Goal: Transaction & Acquisition: Book appointment/travel/reservation

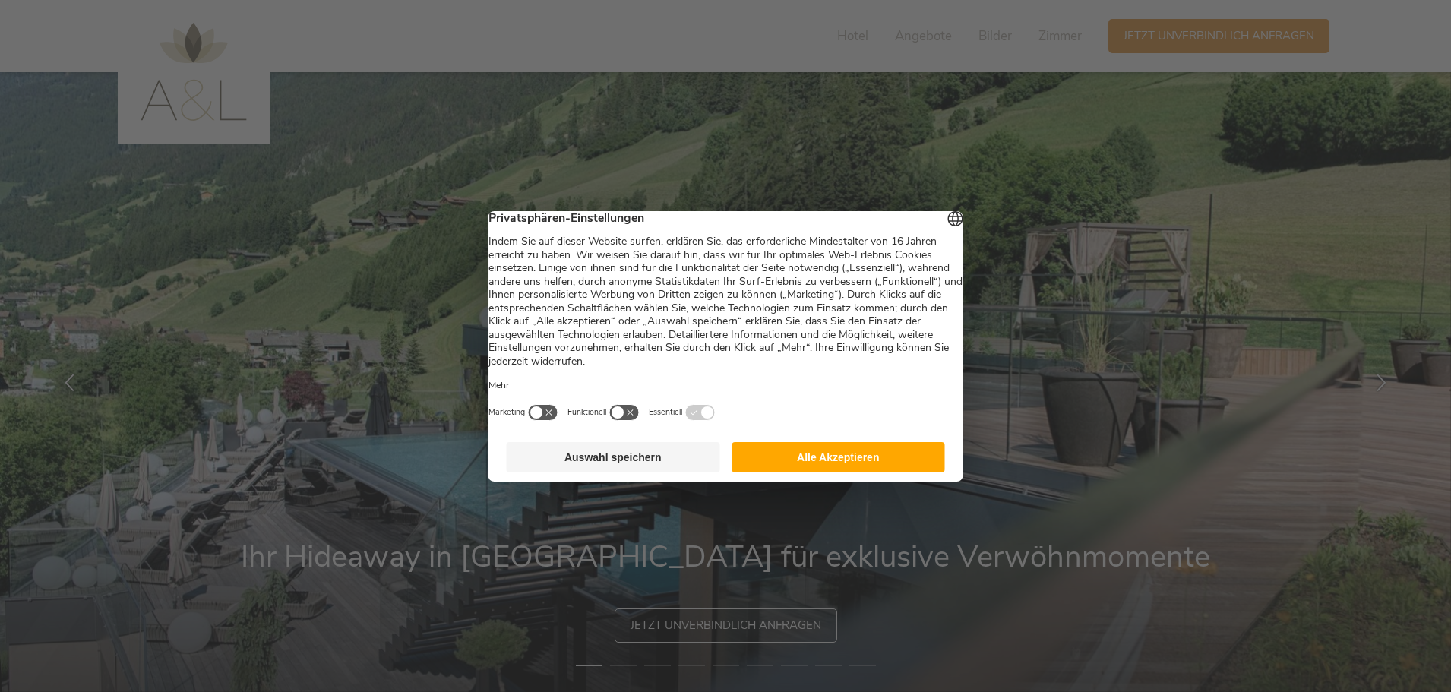
click at [843, 466] on button "Alle Akzeptieren" at bounding box center [838, 457] width 213 height 30
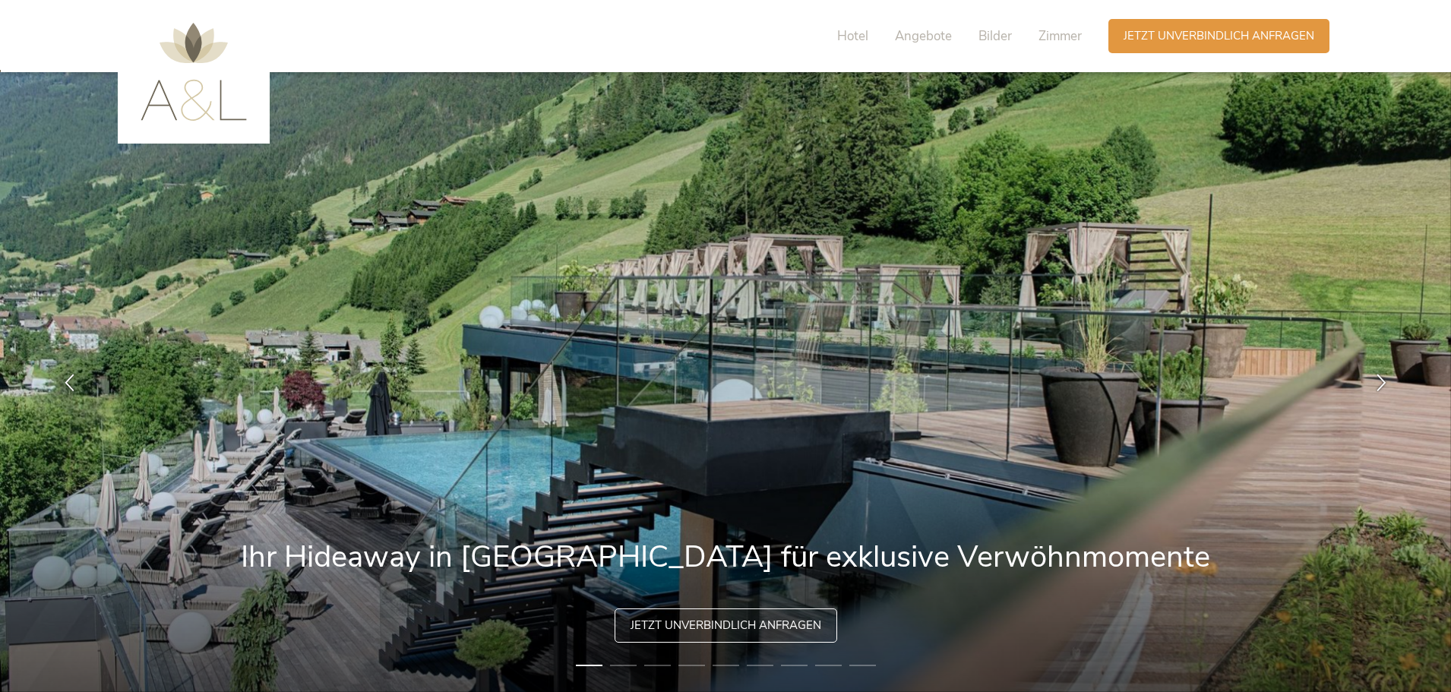
scroll to position [76, 0]
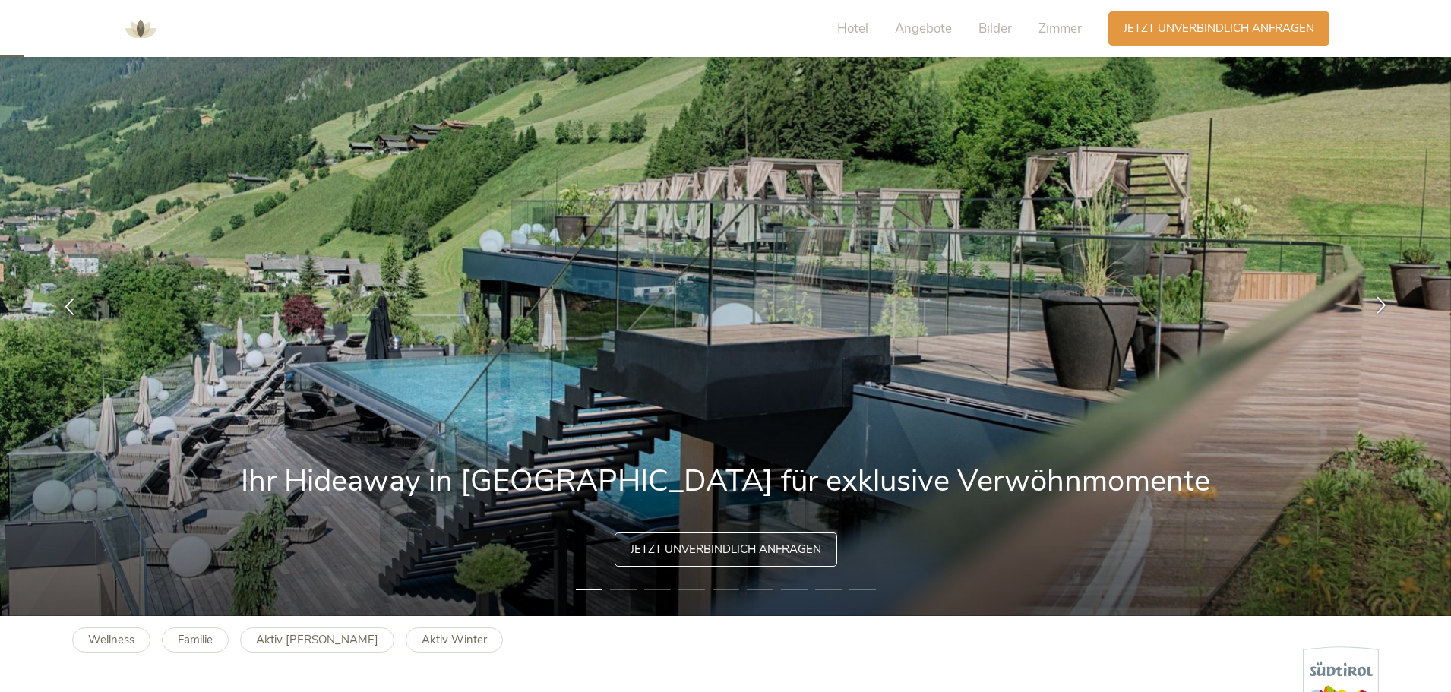
click at [1383, 301] on icon at bounding box center [1381, 304] width 17 height 17
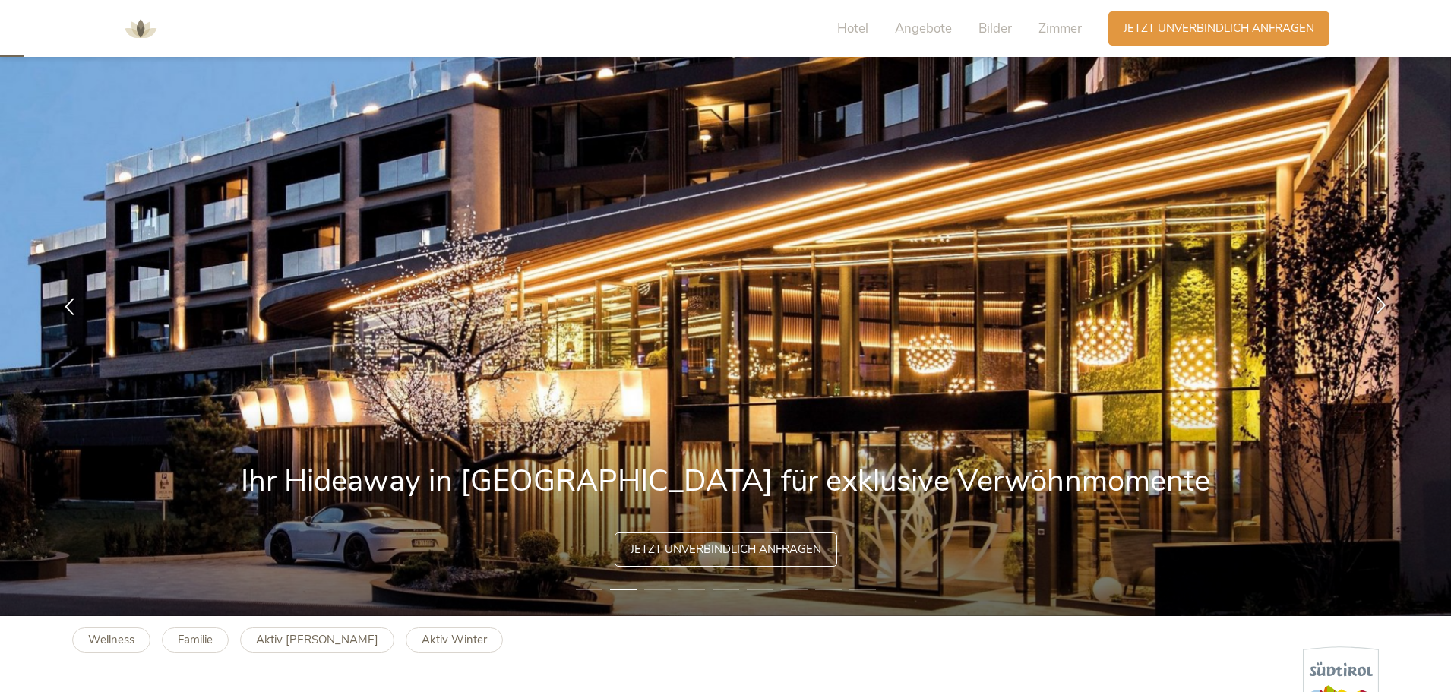
click at [1383, 301] on icon at bounding box center [1381, 304] width 17 height 17
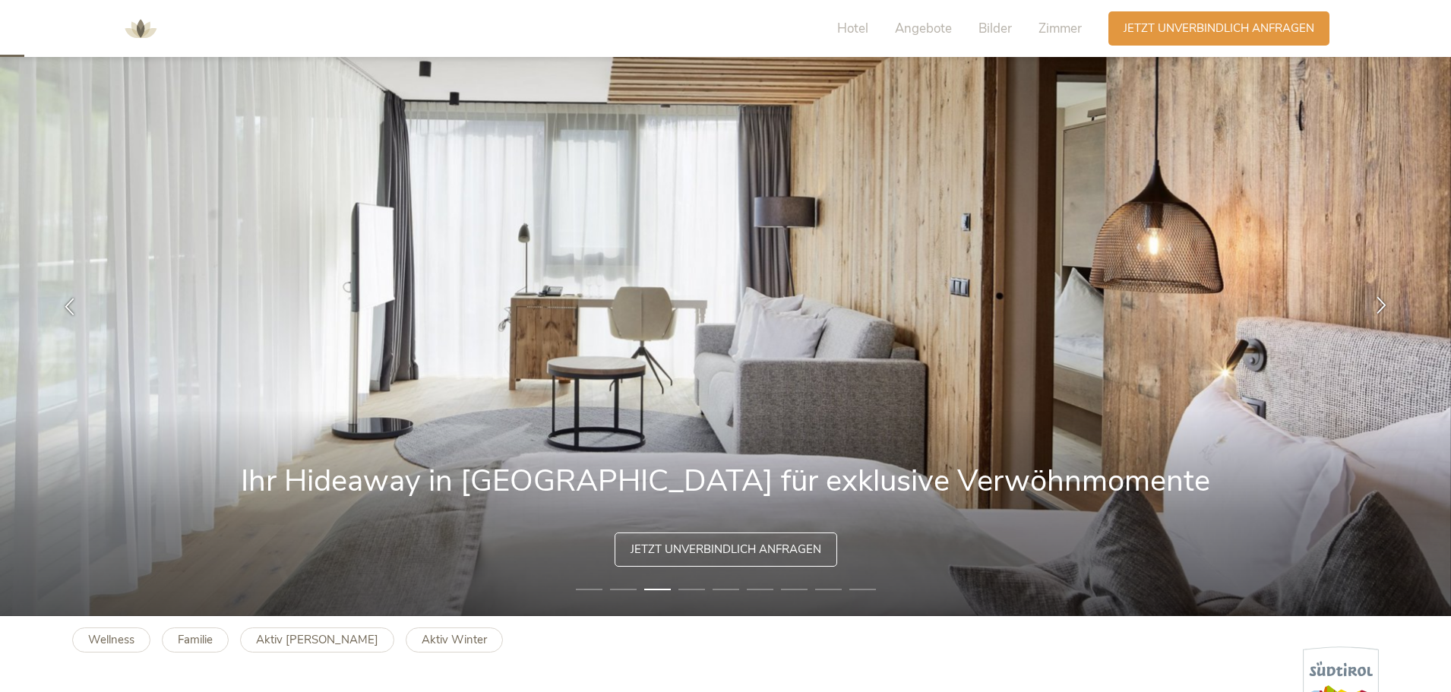
click at [1383, 301] on icon at bounding box center [1381, 304] width 17 height 17
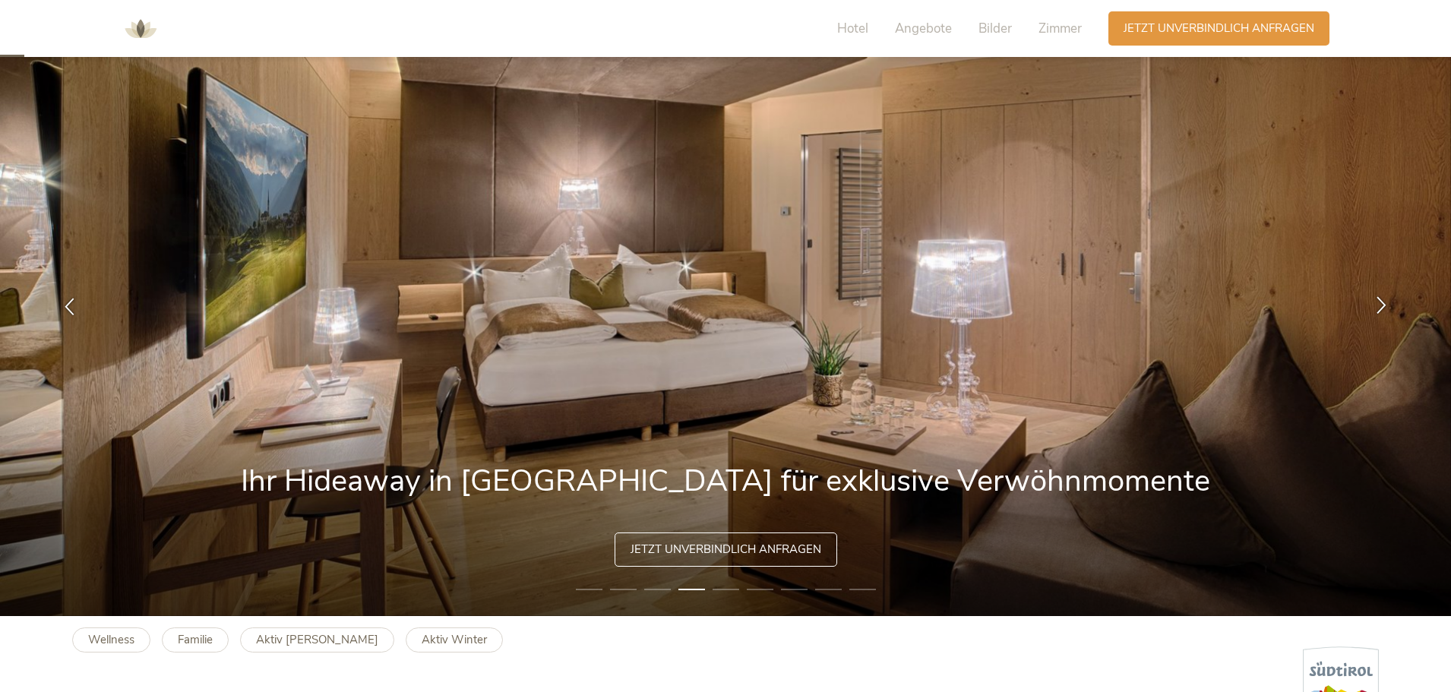
click at [1383, 301] on icon at bounding box center [1381, 304] width 17 height 17
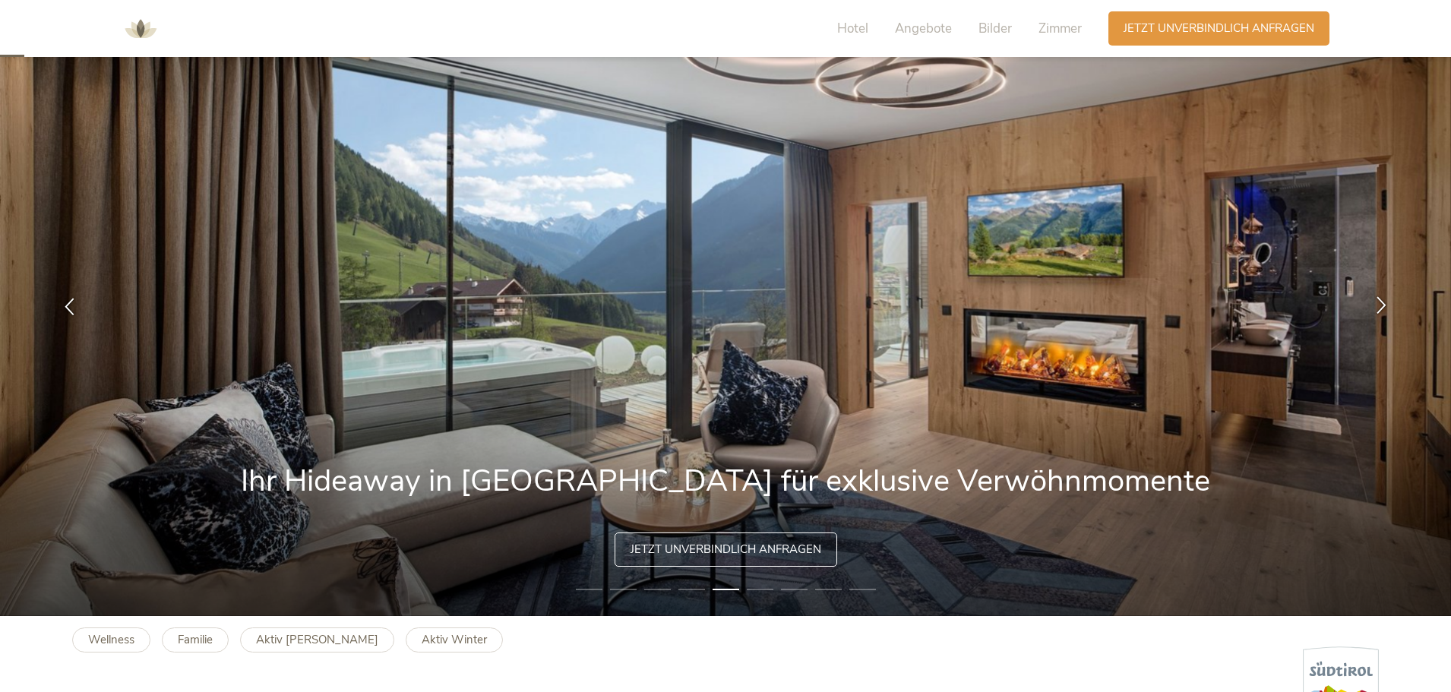
click at [1383, 301] on icon at bounding box center [1381, 304] width 17 height 17
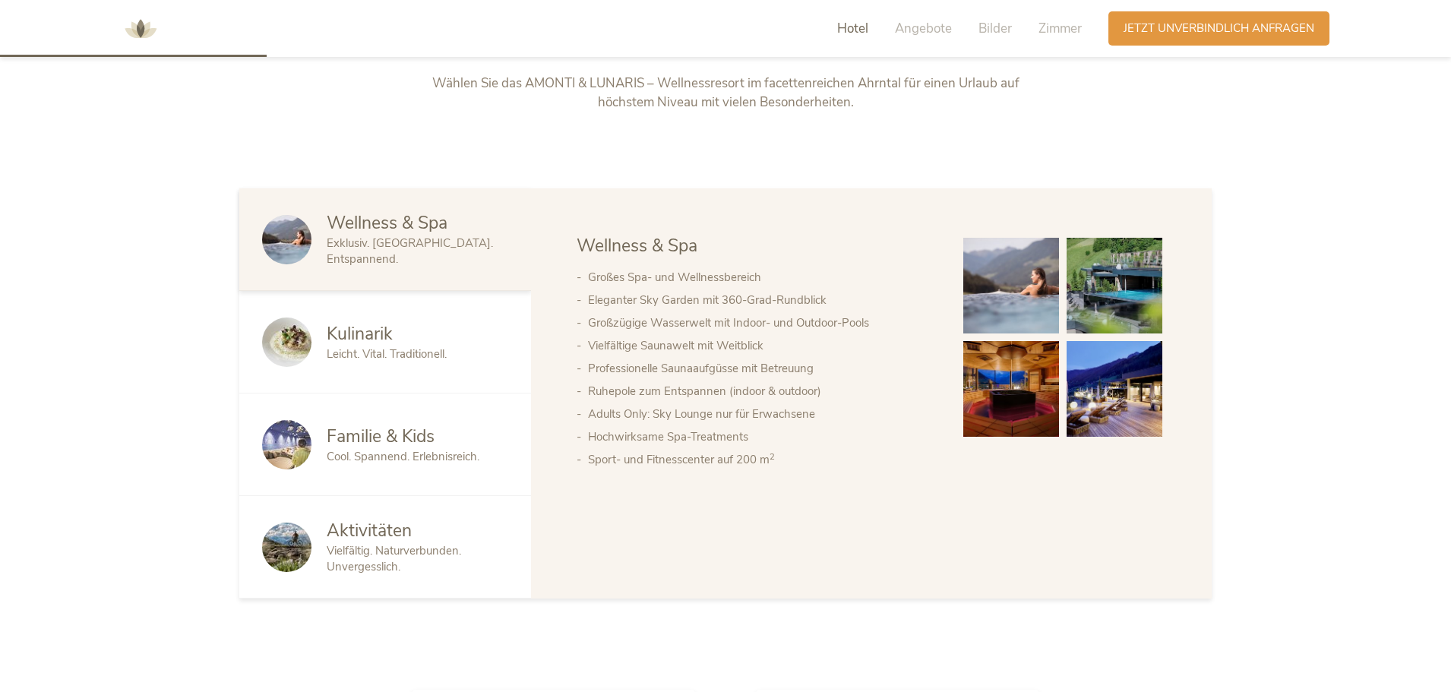
scroll to position [836, 0]
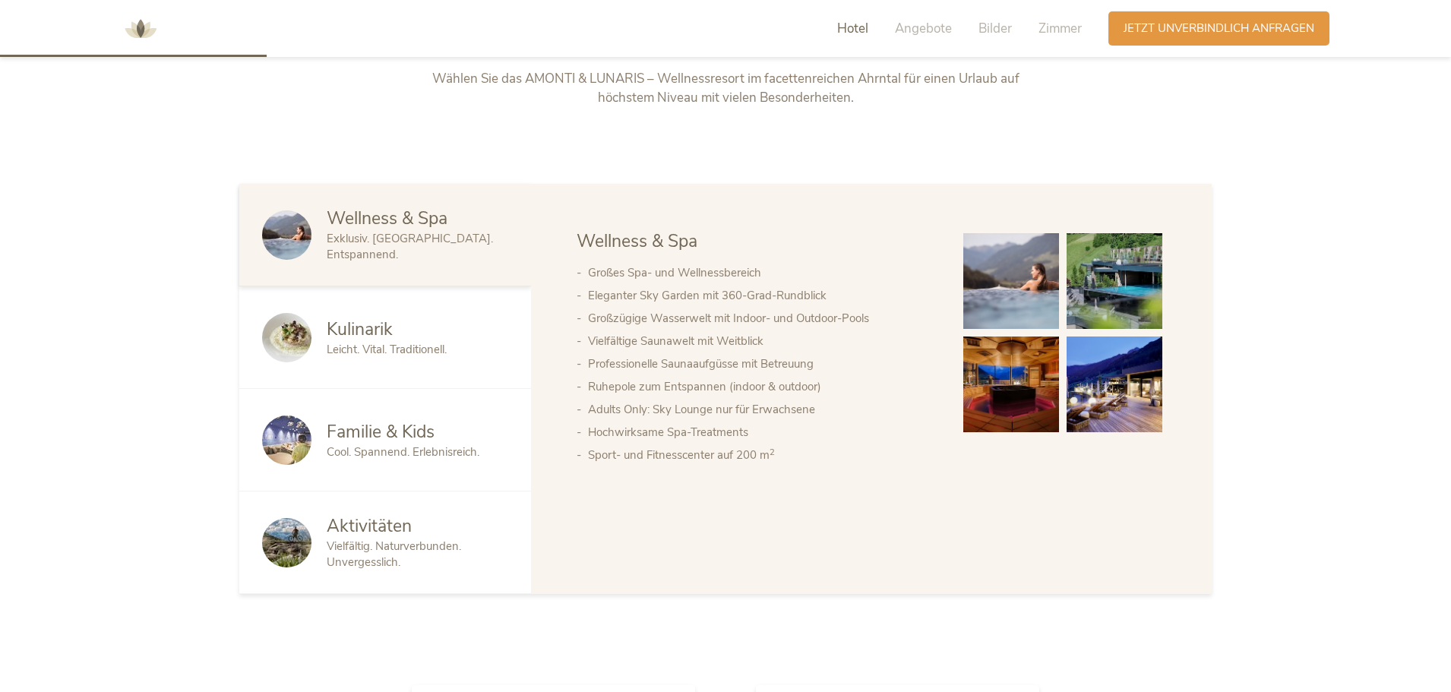
click at [1022, 276] on img at bounding box center [1011, 281] width 96 height 96
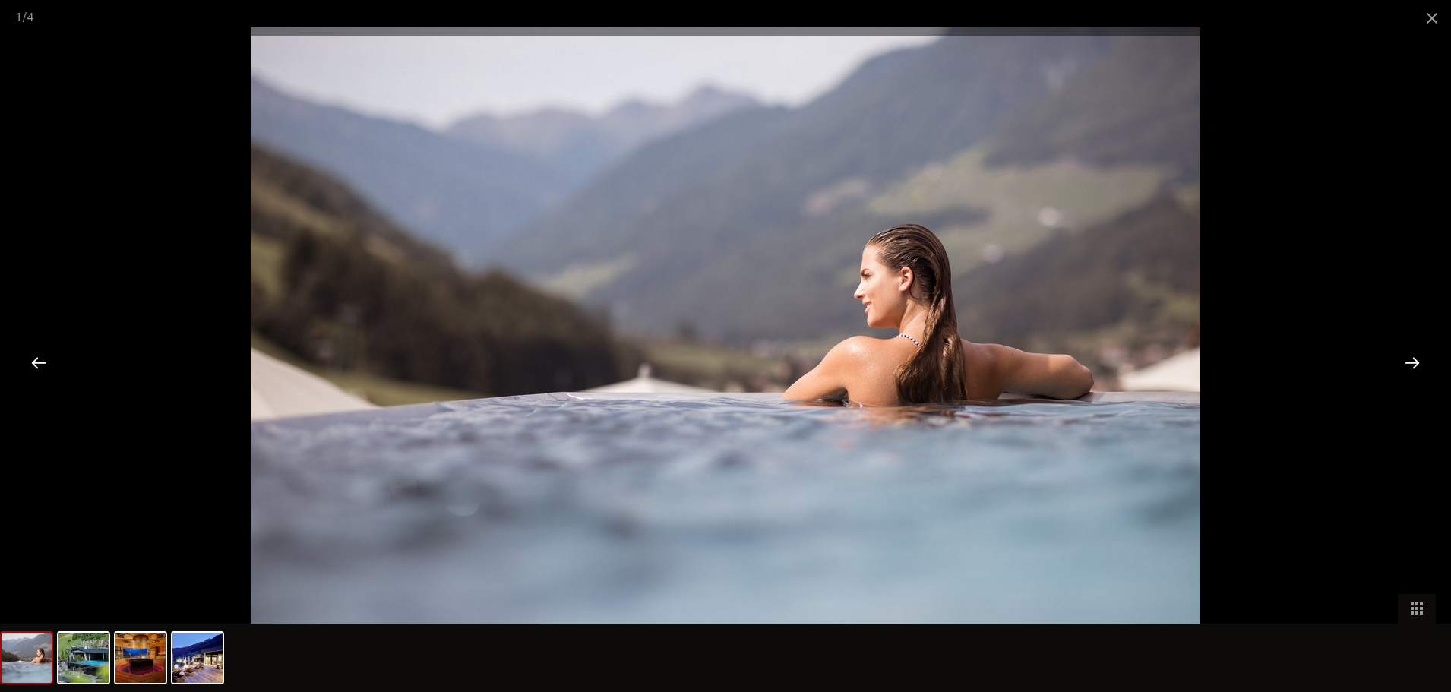
click at [1238, 183] on div at bounding box center [725, 346] width 1451 height 692
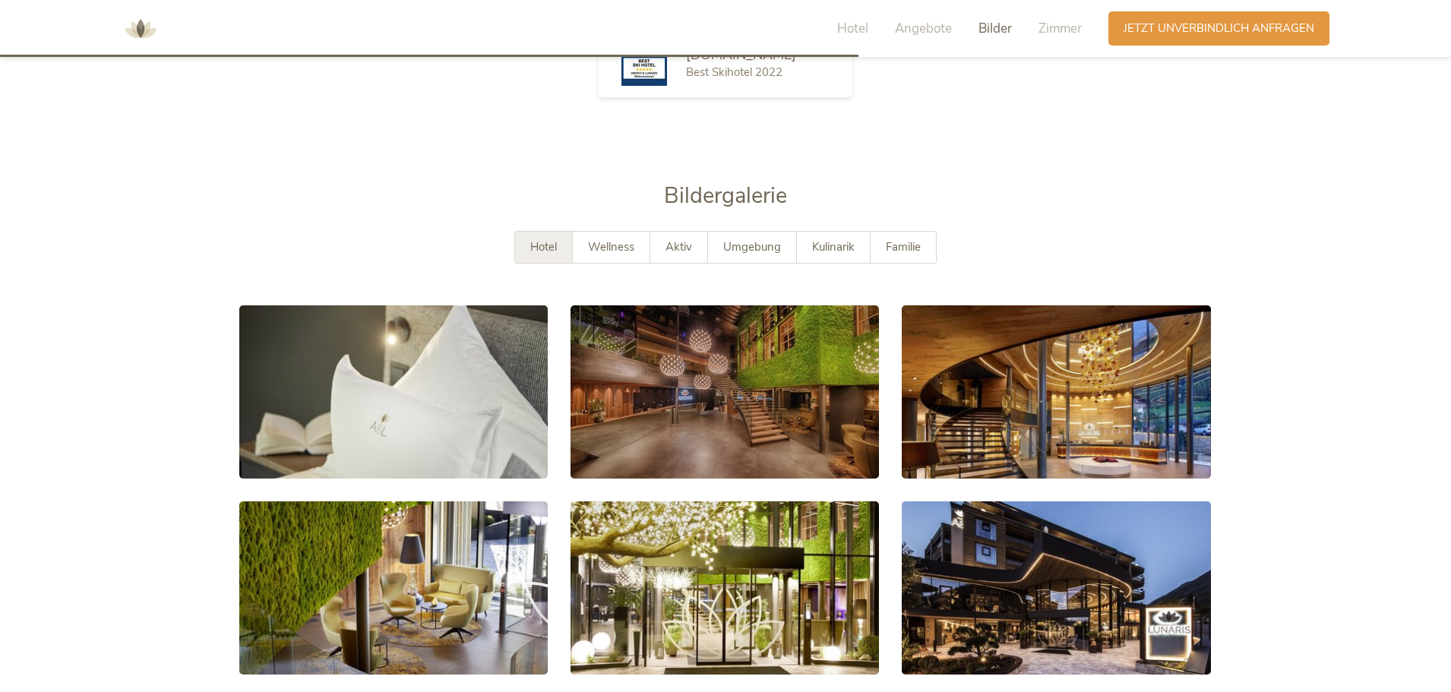
scroll to position [2735, 0]
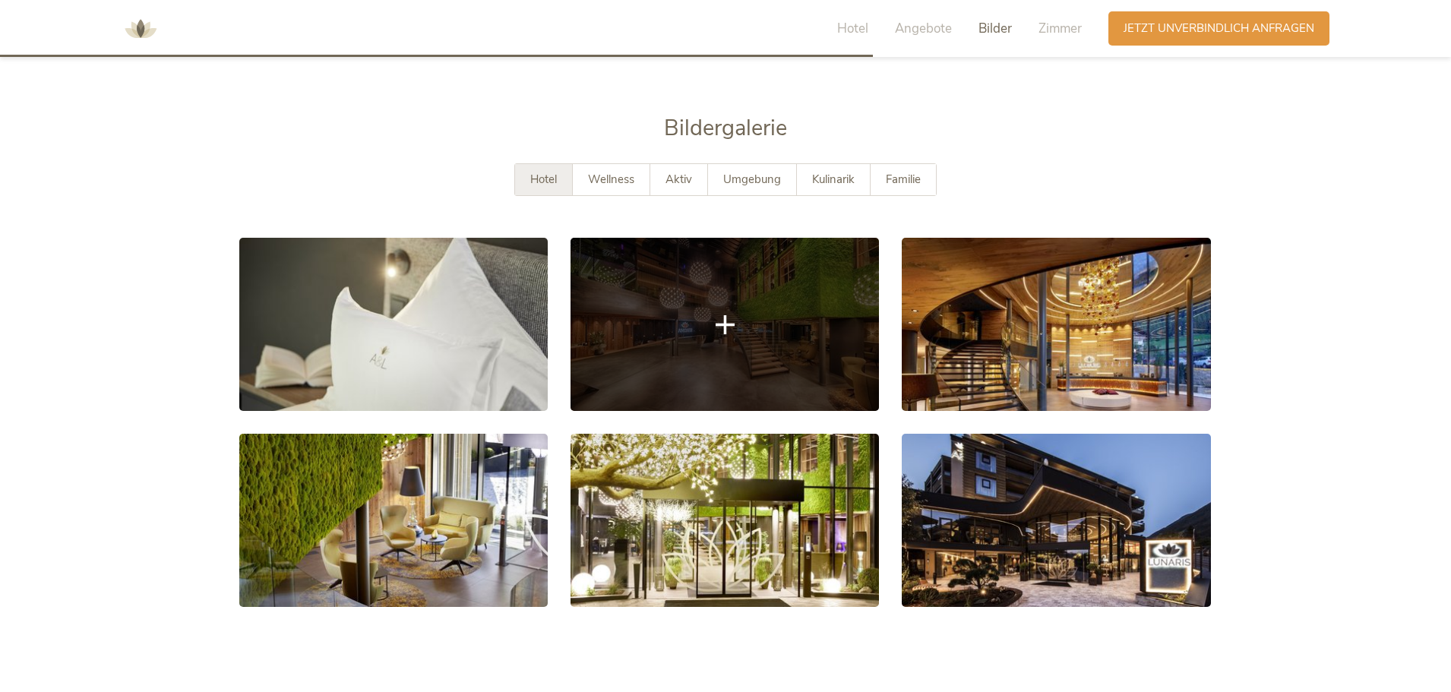
click at [751, 304] on link at bounding box center [725, 324] width 308 height 173
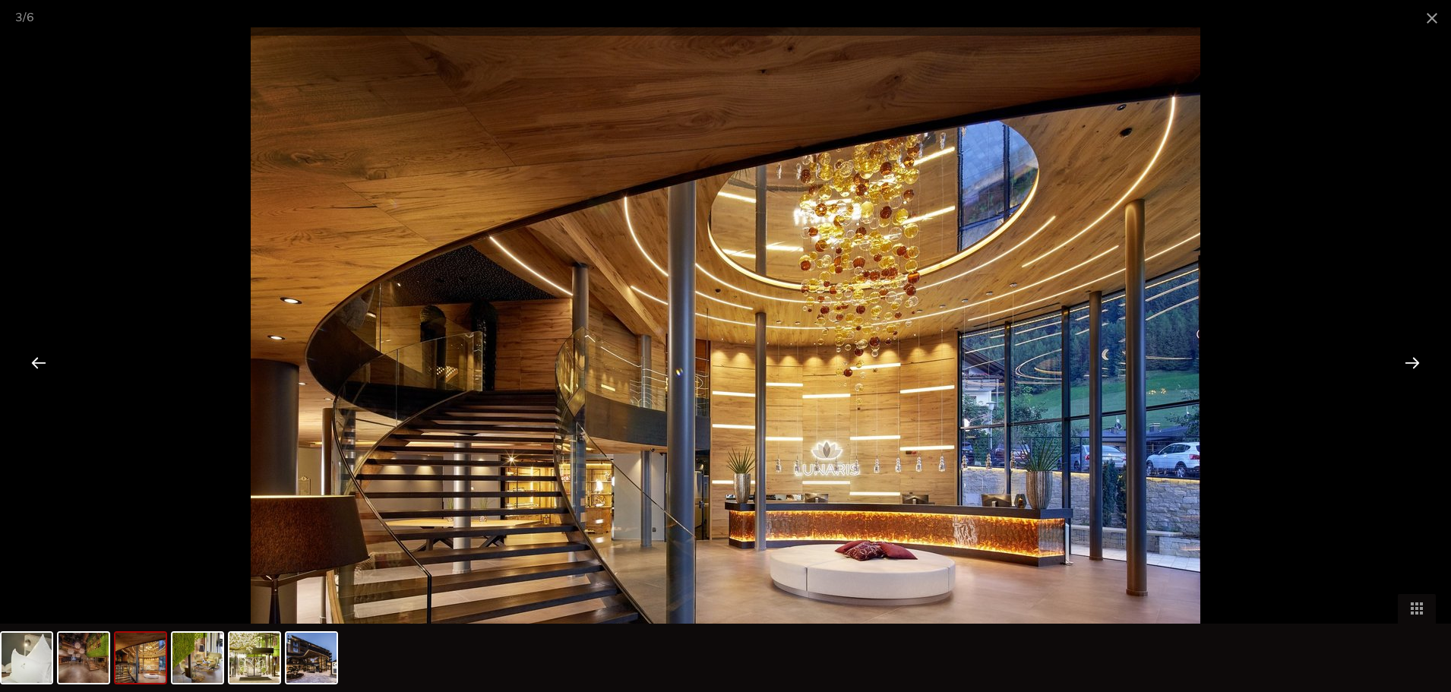
click at [1244, 138] on div at bounding box center [725, 346] width 1451 height 692
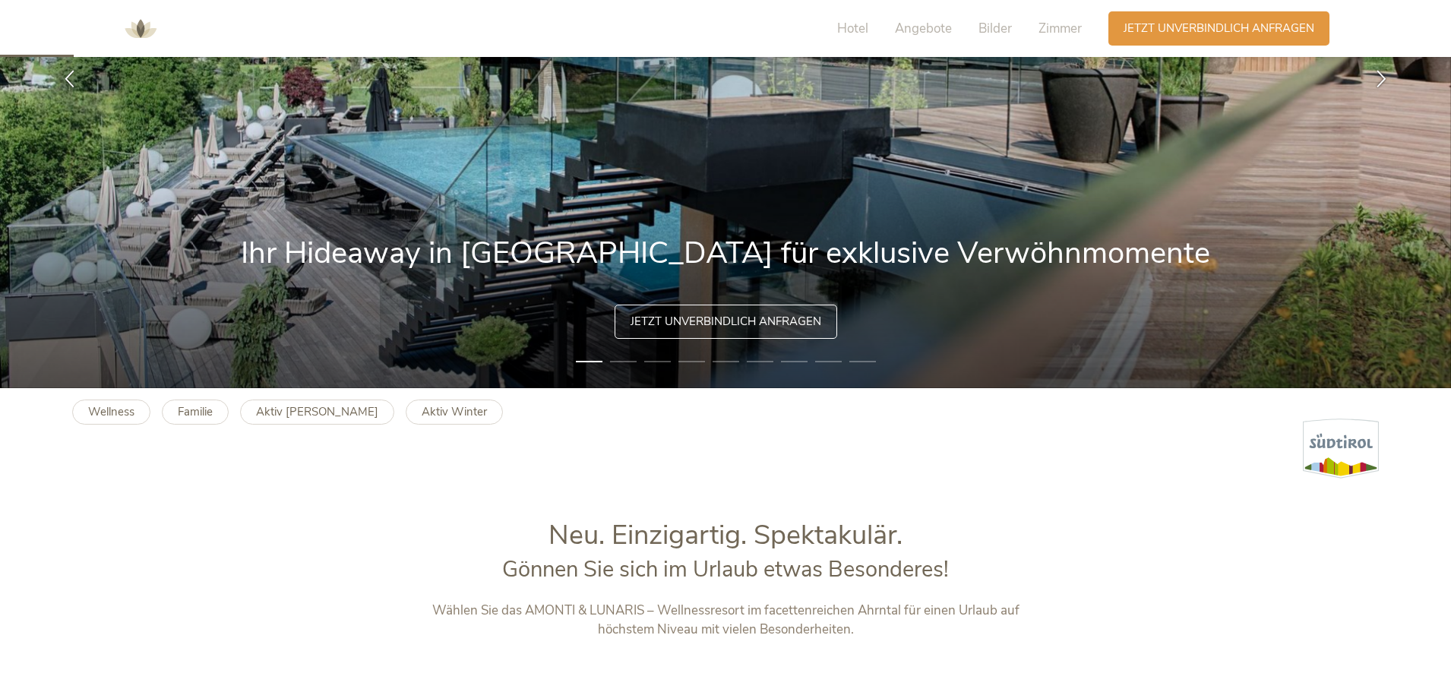
scroll to position [0, 0]
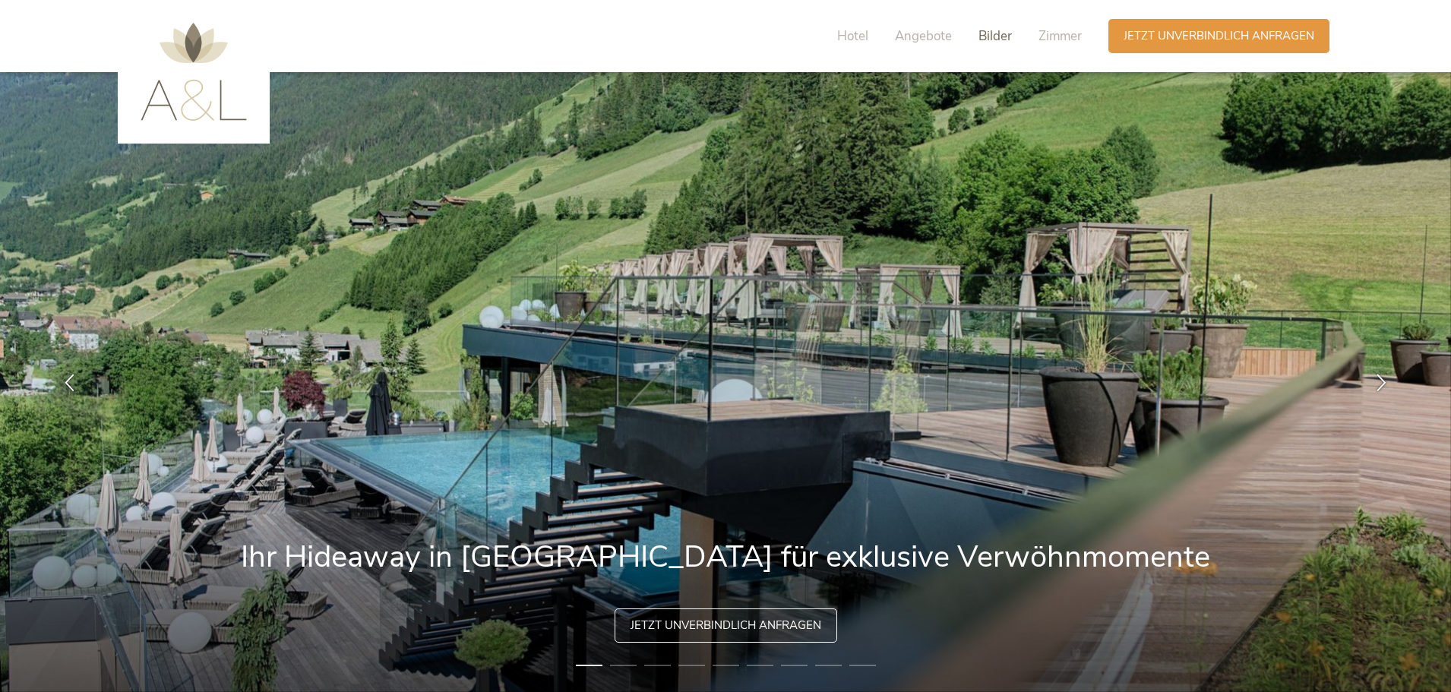
click at [1000, 36] on span "Bilder" at bounding box center [994, 35] width 33 height 17
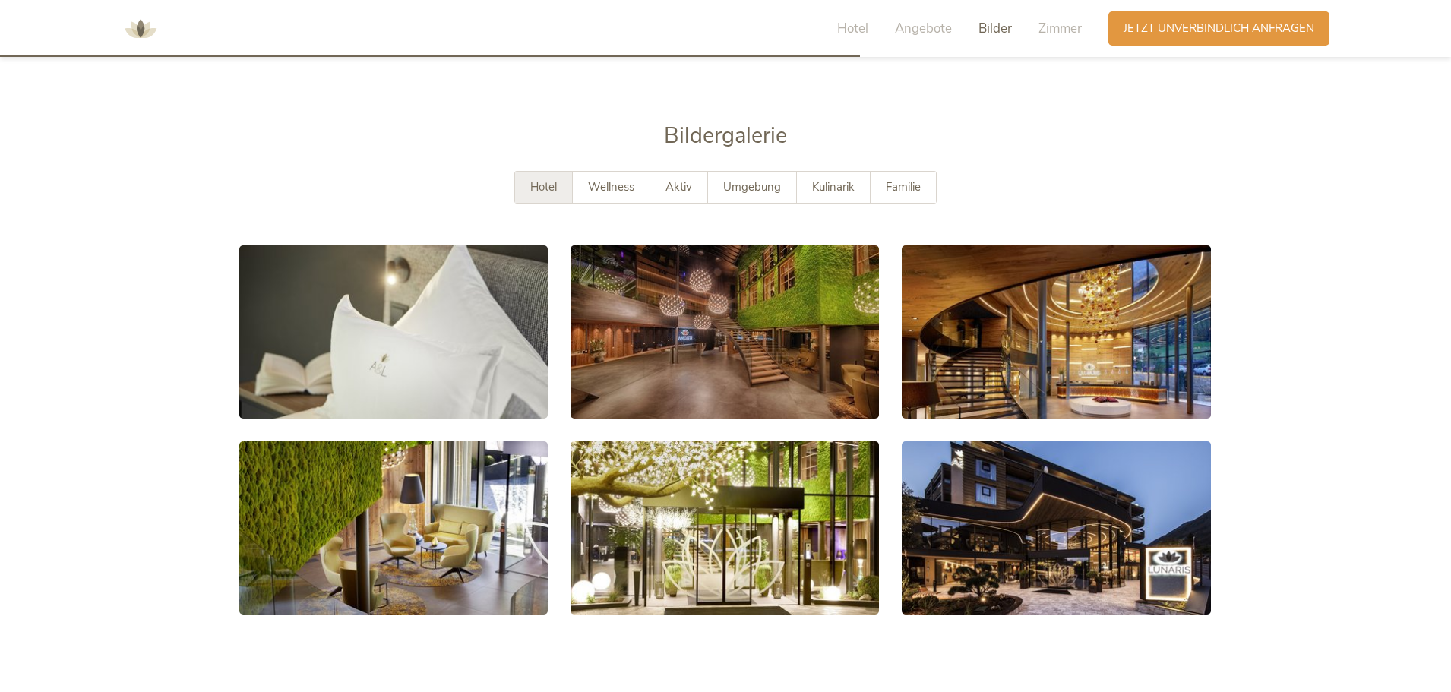
scroll to position [2748, 0]
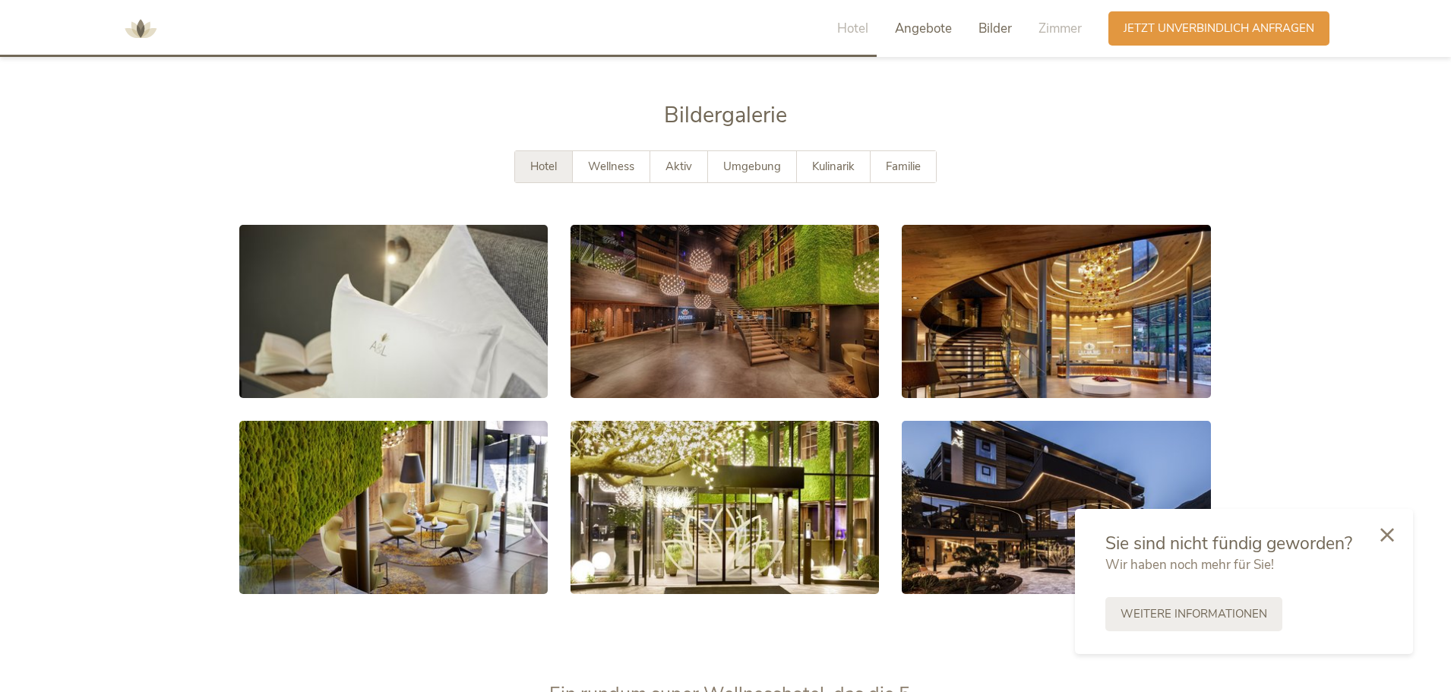
click at [914, 36] on span "Angebote" at bounding box center [923, 28] width 57 height 17
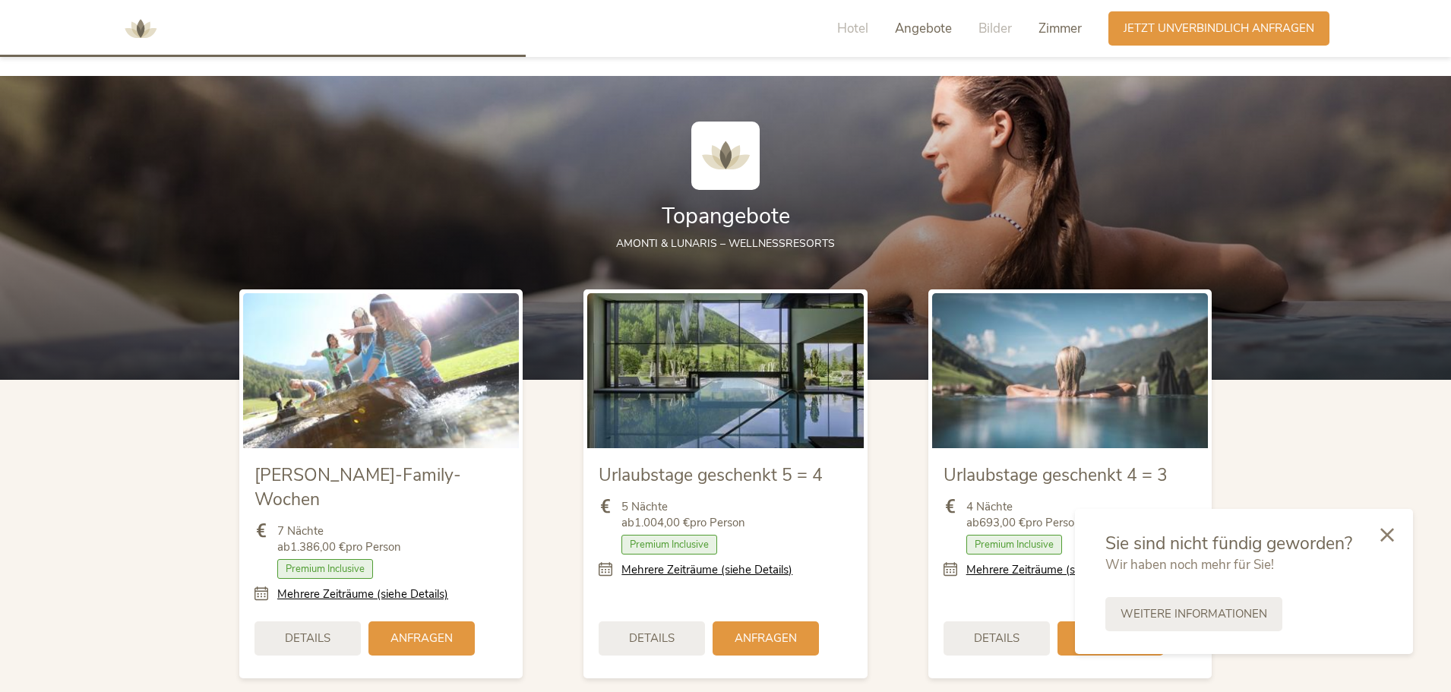
click at [1053, 27] on span "Zimmer" at bounding box center [1059, 28] width 43 height 17
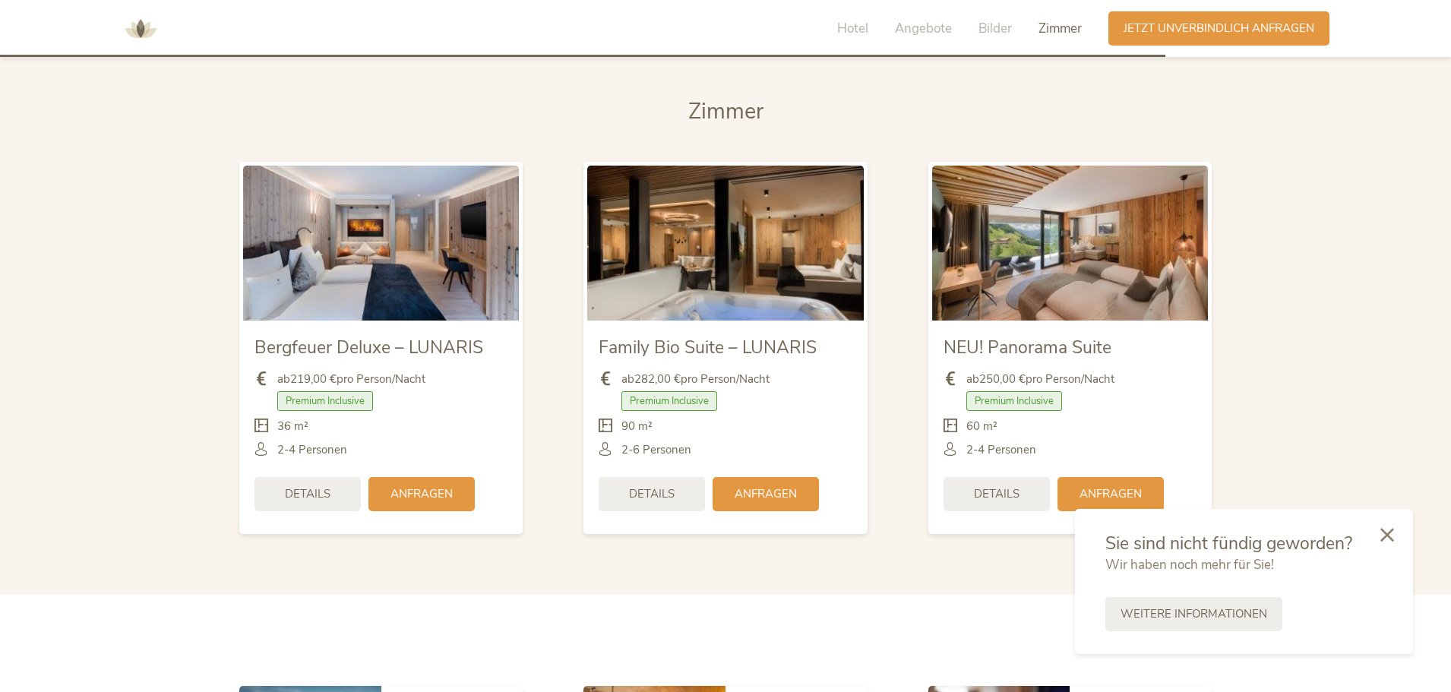
scroll to position [3656, 0]
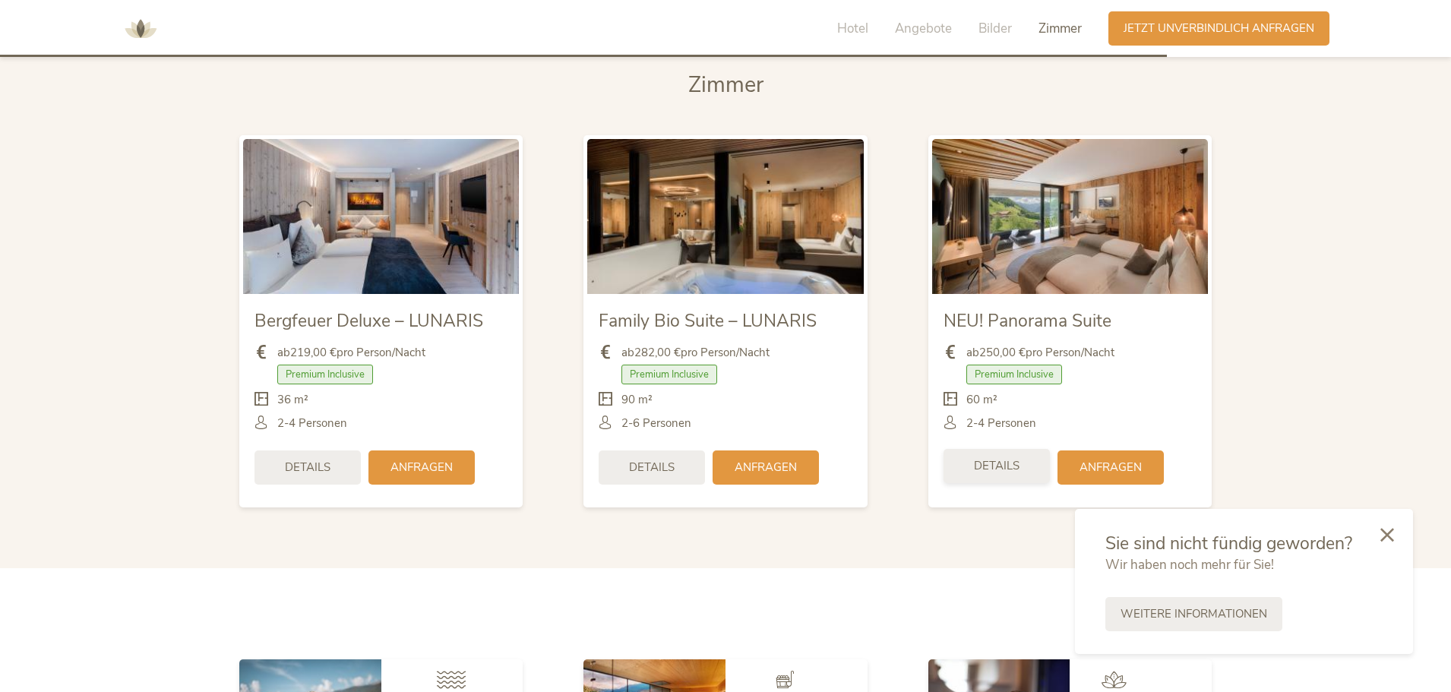
click at [1006, 458] on span "Details" at bounding box center [997, 466] width 46 height 16
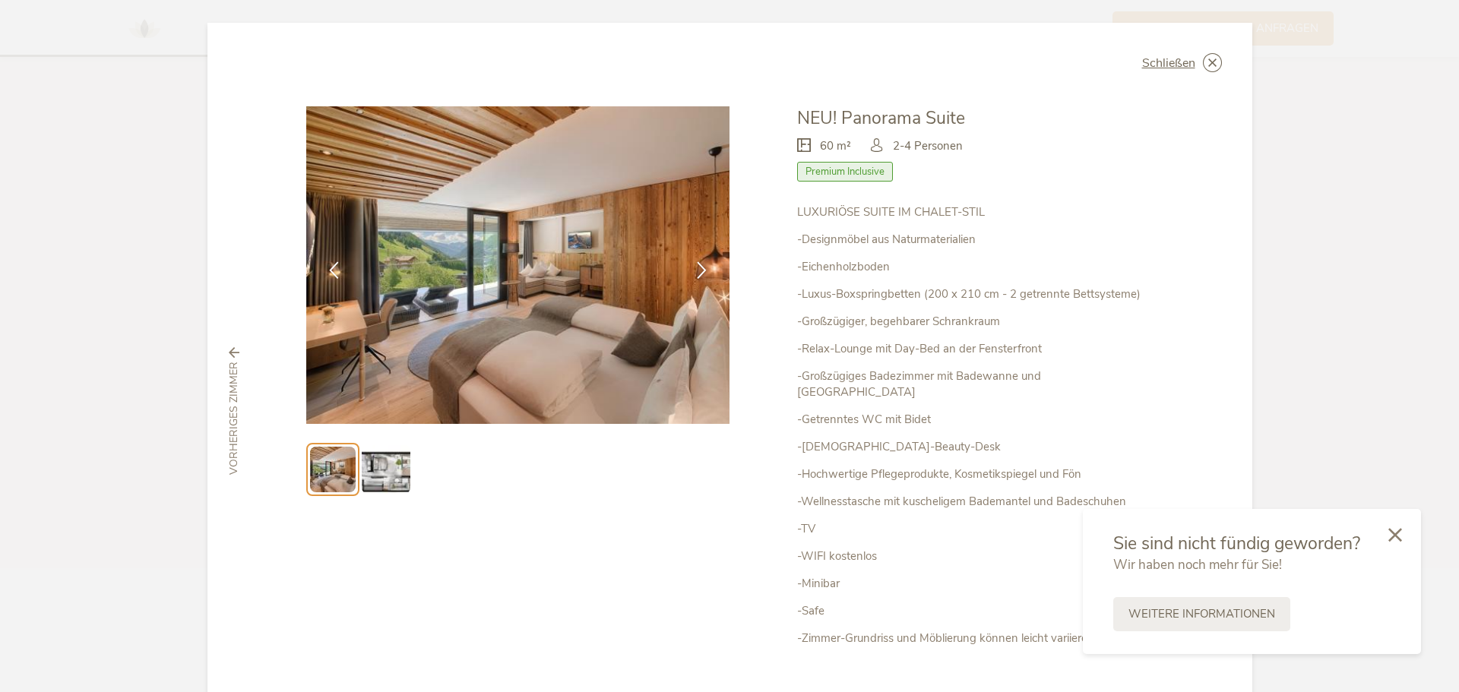
click at [375, 473] on img at bounding box center [386, 469] width 49 height 49
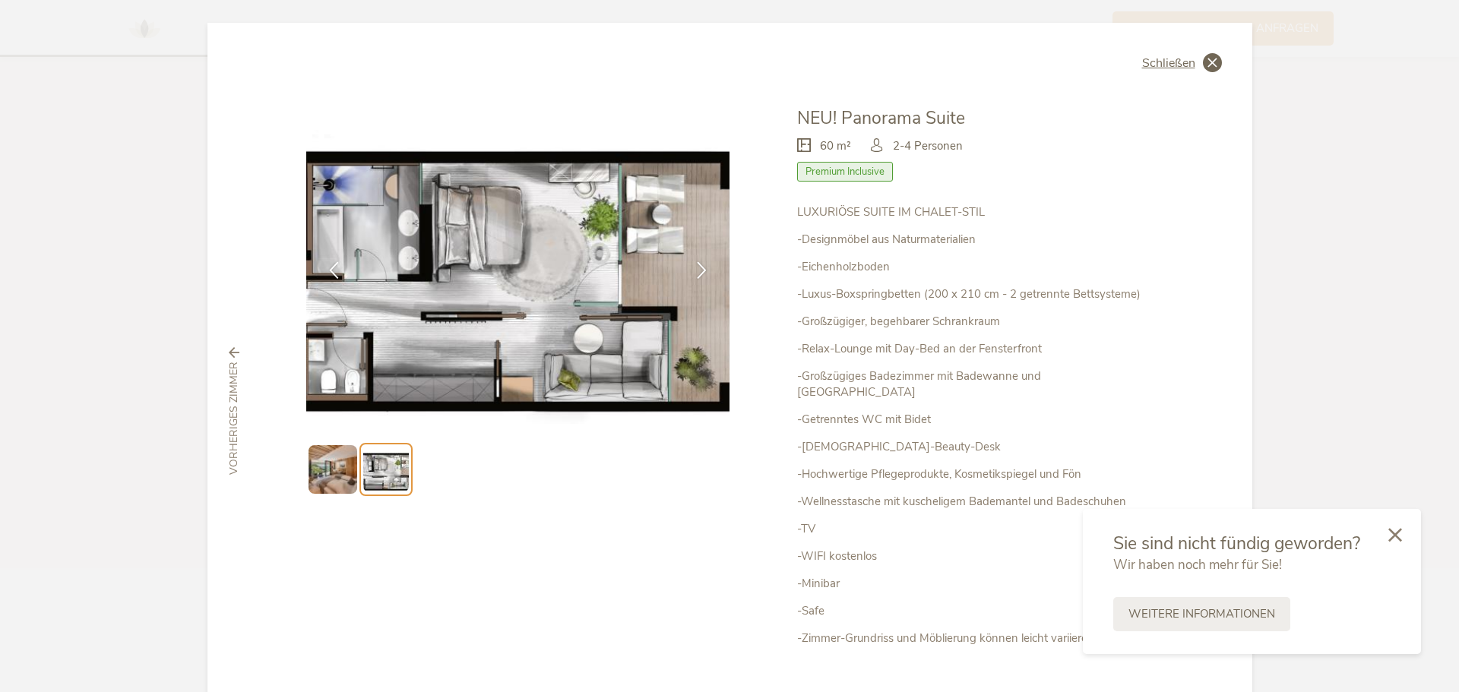
click at [1207, 62] on icon at bounding box center [1212, 62] width 19 height 19
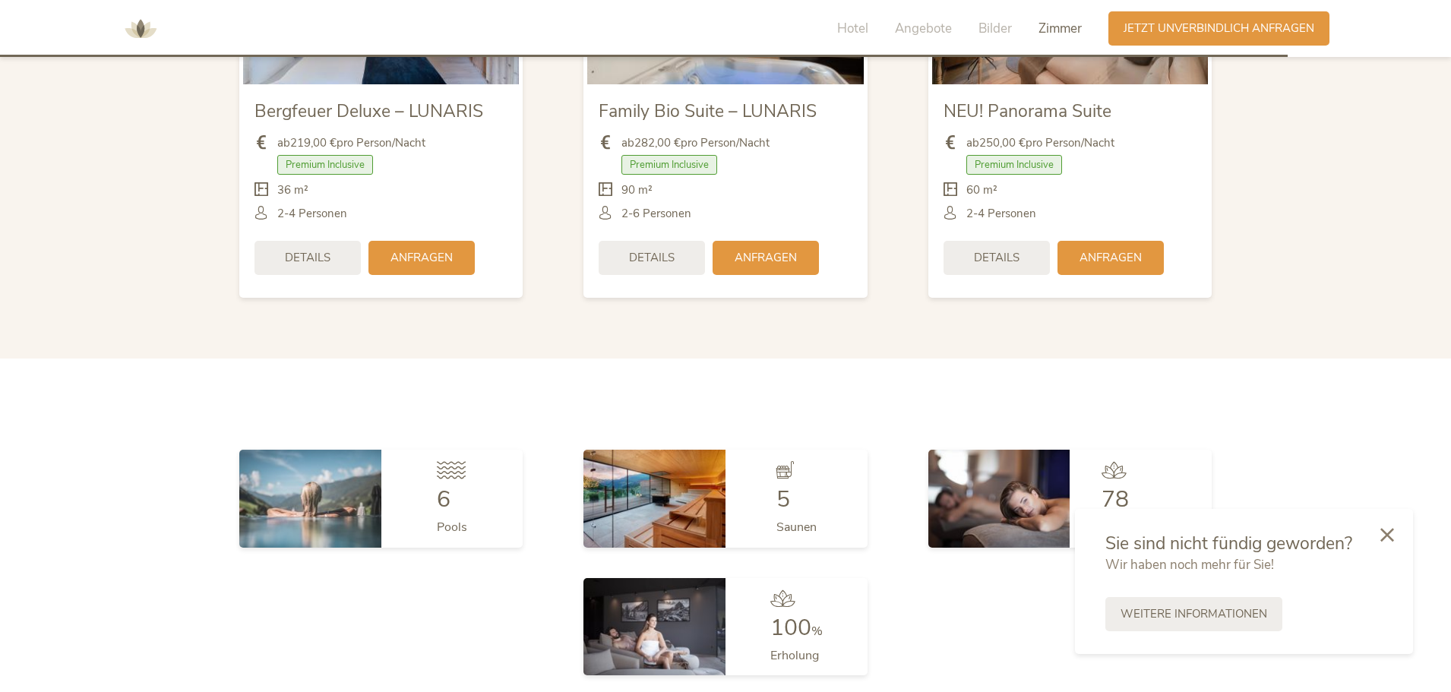
scroll to position [4036, 0]
